Goal: Find specific page/section: Find specific page/section

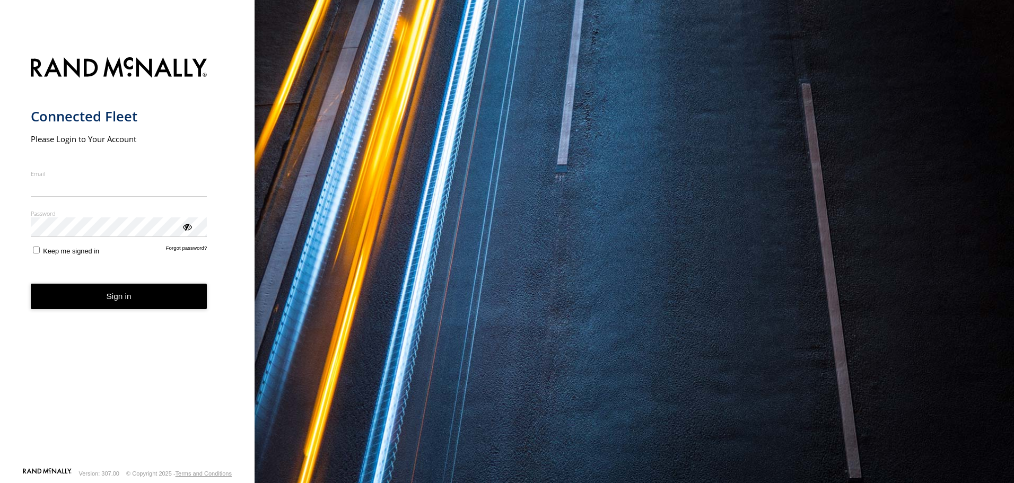
type input "**********"
click at [117, 303] on button "Sign in" at bounding box center [119, 297] width 177 height 26
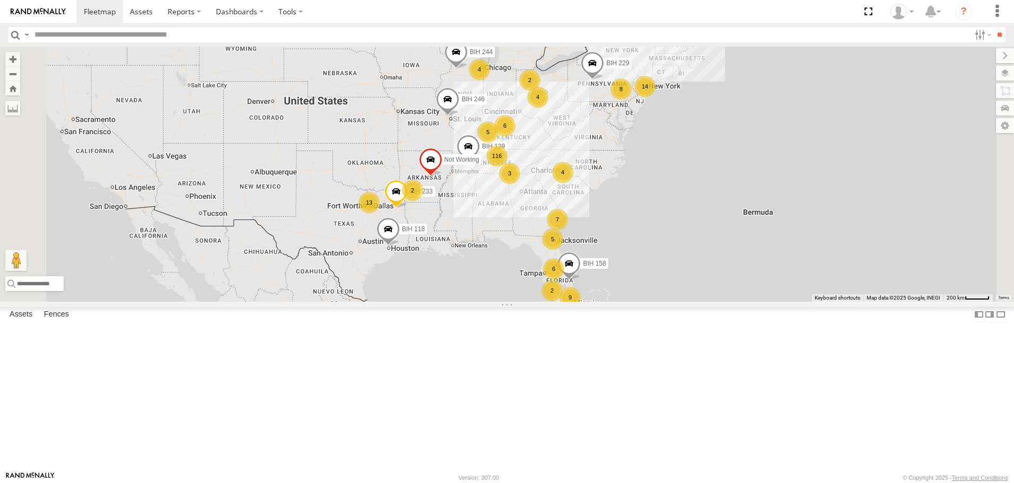
click at [0, 0] on span "Asset" at bounding box center [0, 0] width 0 height 0
